Goal: Find specific page/section: Find specific page/section

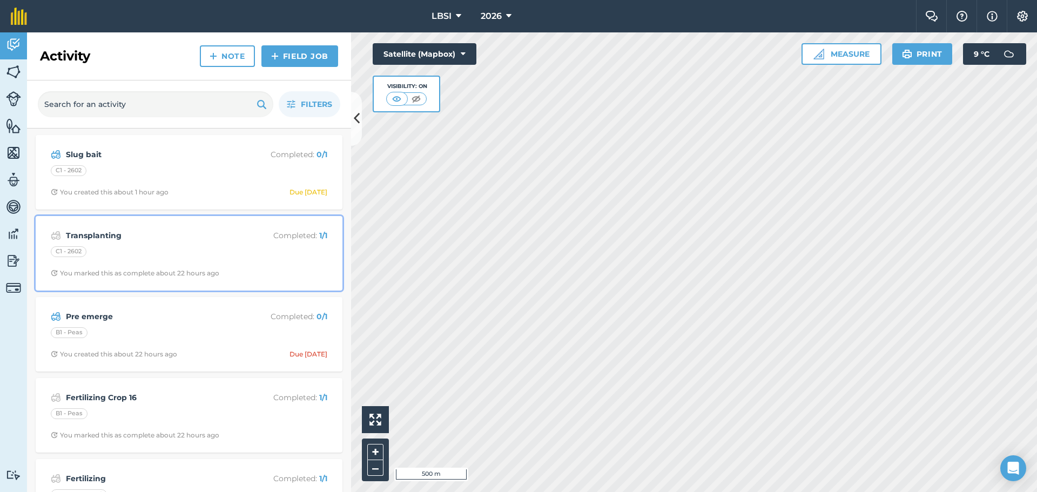
click at [208, 245] on div "Transplanting Completed : 1 / 1 C1 - 2602 You marked this as complete about 22 …" at bounding box center [189, 254] width 294 height 62
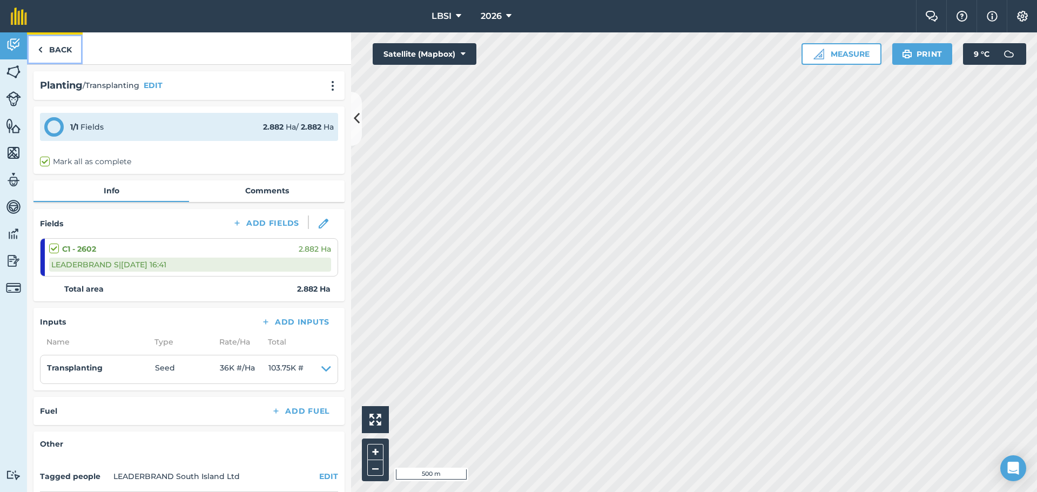
click at [39, 51] on img at bounding box center [40, 49] width 5 height 13
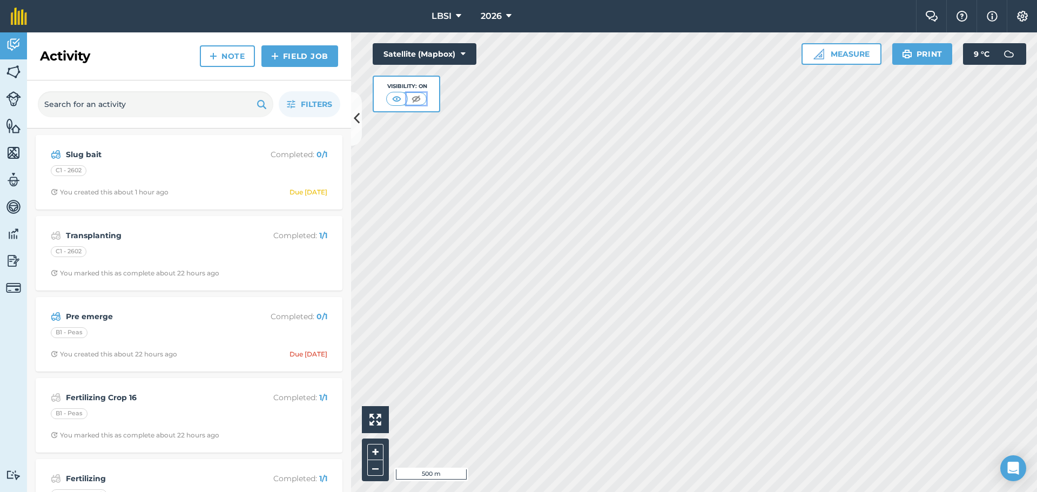
click at [418, 99] on img at bounding box center [416, 98] width 14 height 11
click at [393, 99] on img at bounding box center [398, 98] width 14 height 11
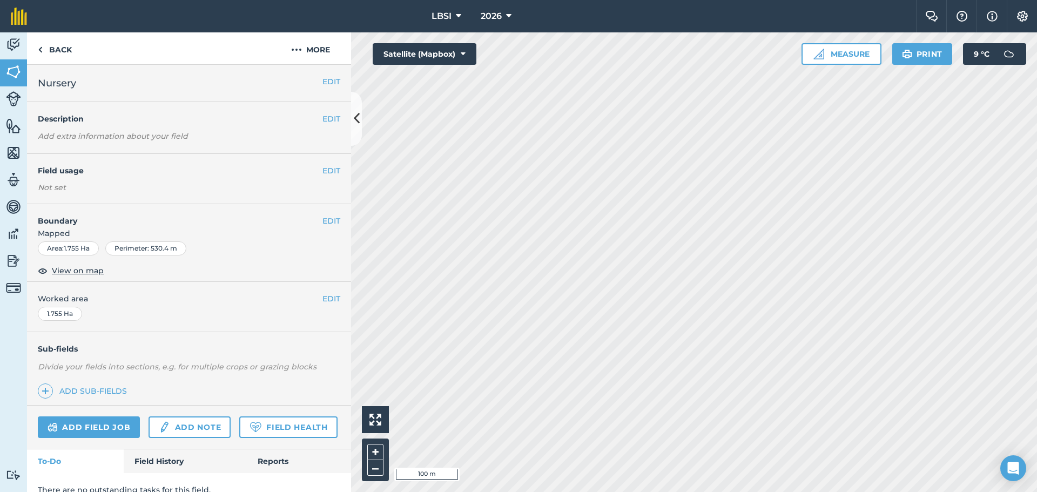
click at [325, 320] on div "Activity Fields Livestock Features Maps Team Vehicles Data Reporting Billing Tu…" at bounding box center [518, 262] width 1037 height 460
